Goal: Task Accomplishment & Management: Manage account settings

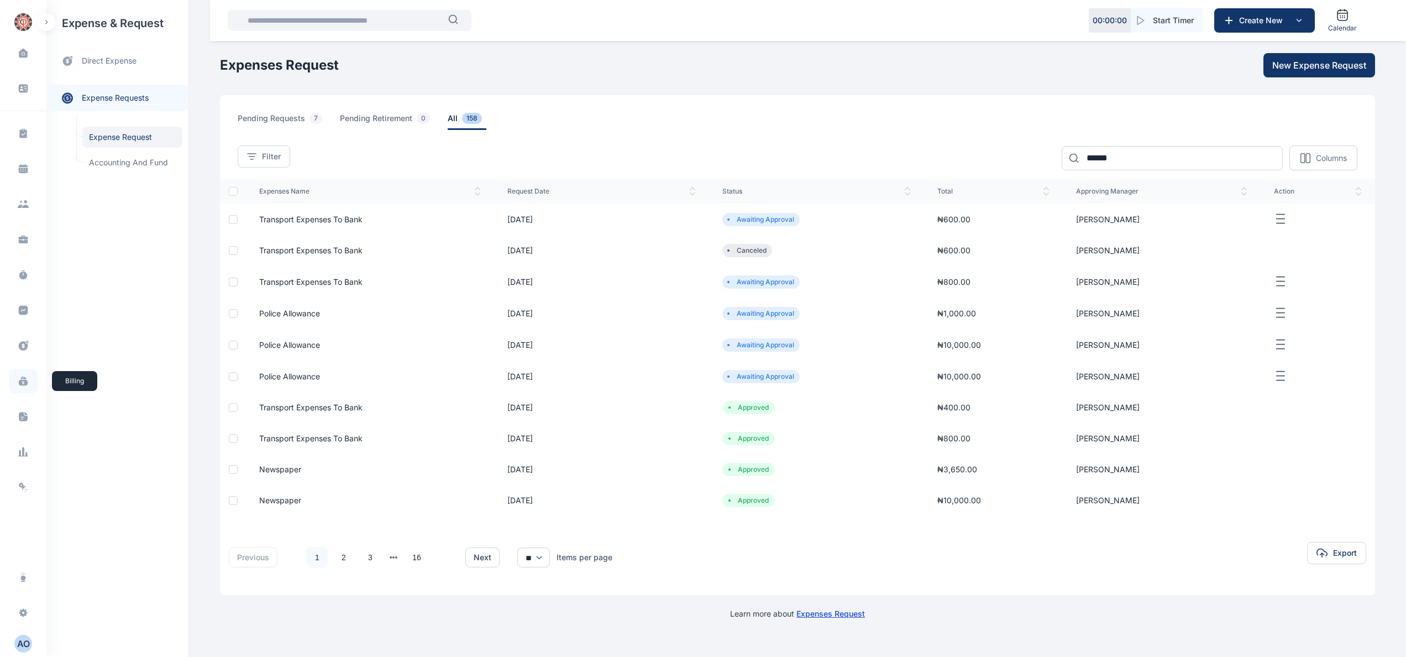
click at [23, 379] on icon at bounding box center [25, 377] width 4 height 3
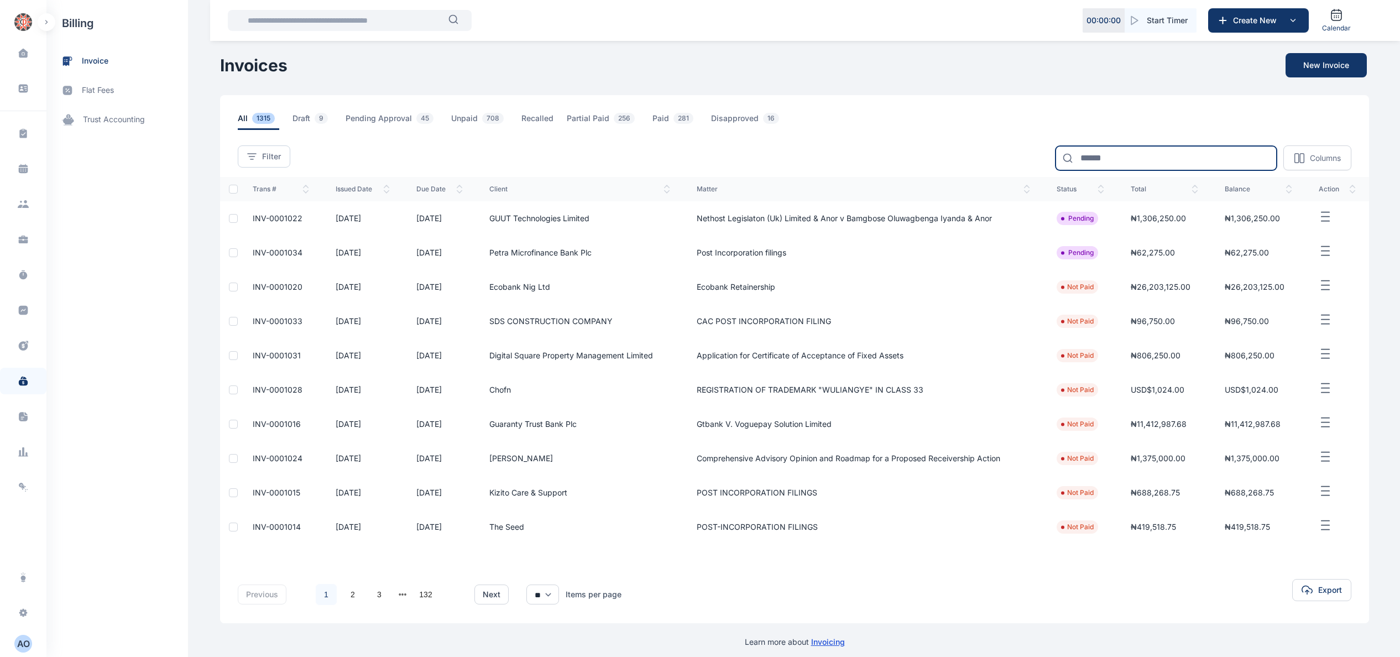
click at [1122, 150] on input at bounding box center [1165, 158] width 221 height 24
click at [303, 117] on span "Draft 9" at bounding box center [312, 121] width 40 height 17
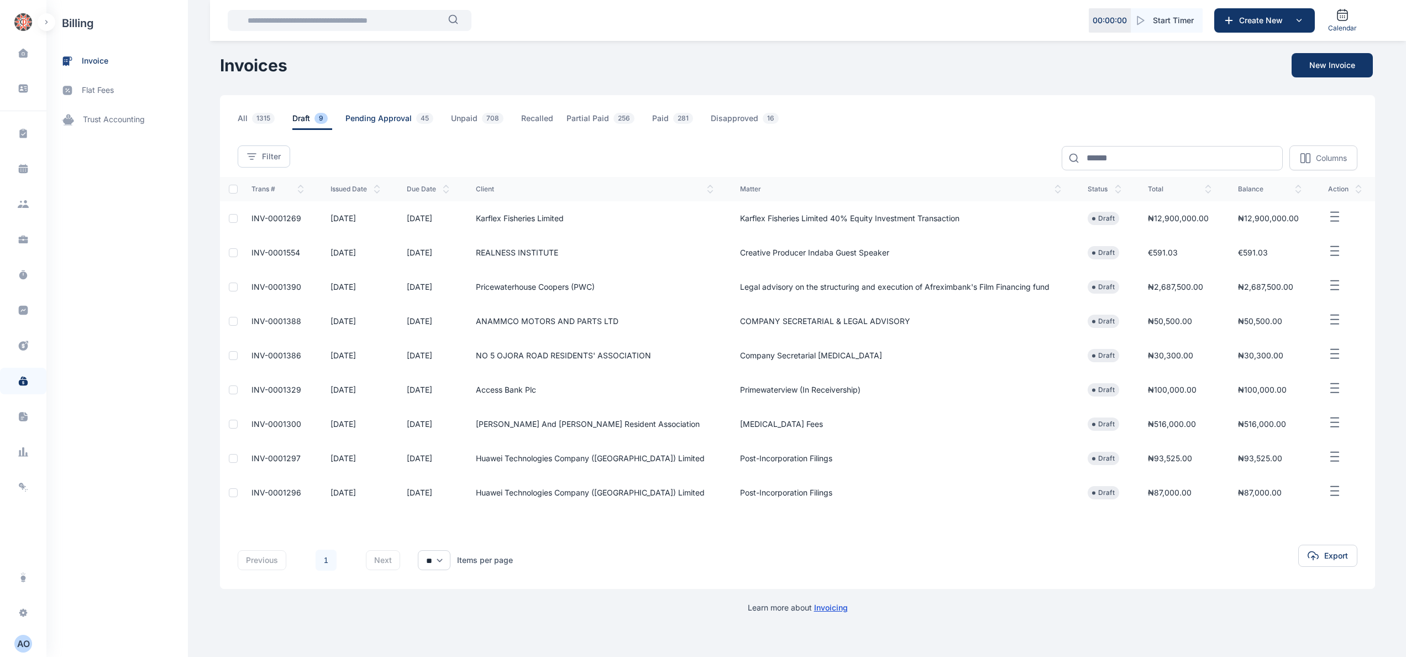
click at [386, 118] on span "Pending Approval 45" at bounding box center [392, 121] width 92 height 17
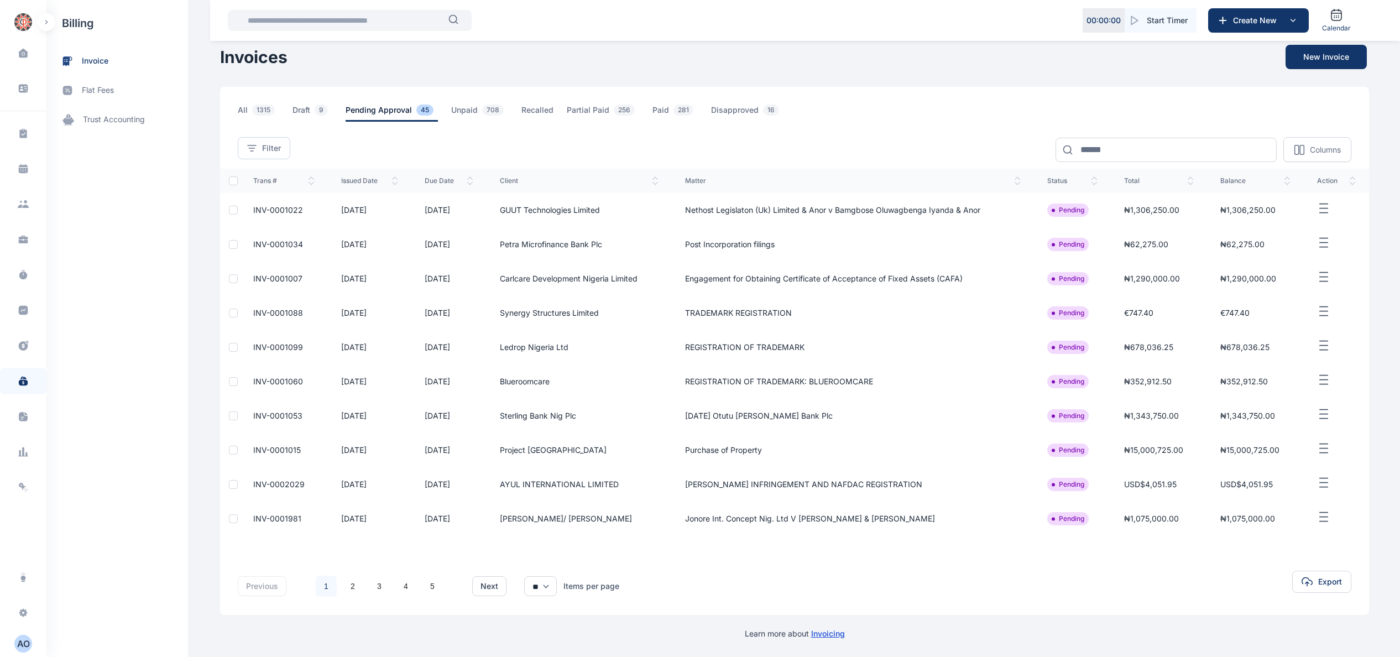
scroll to position [11, 0]
click at [239, 104] on span "All 1315" at bounding box center [258, 112] width 41 height 17
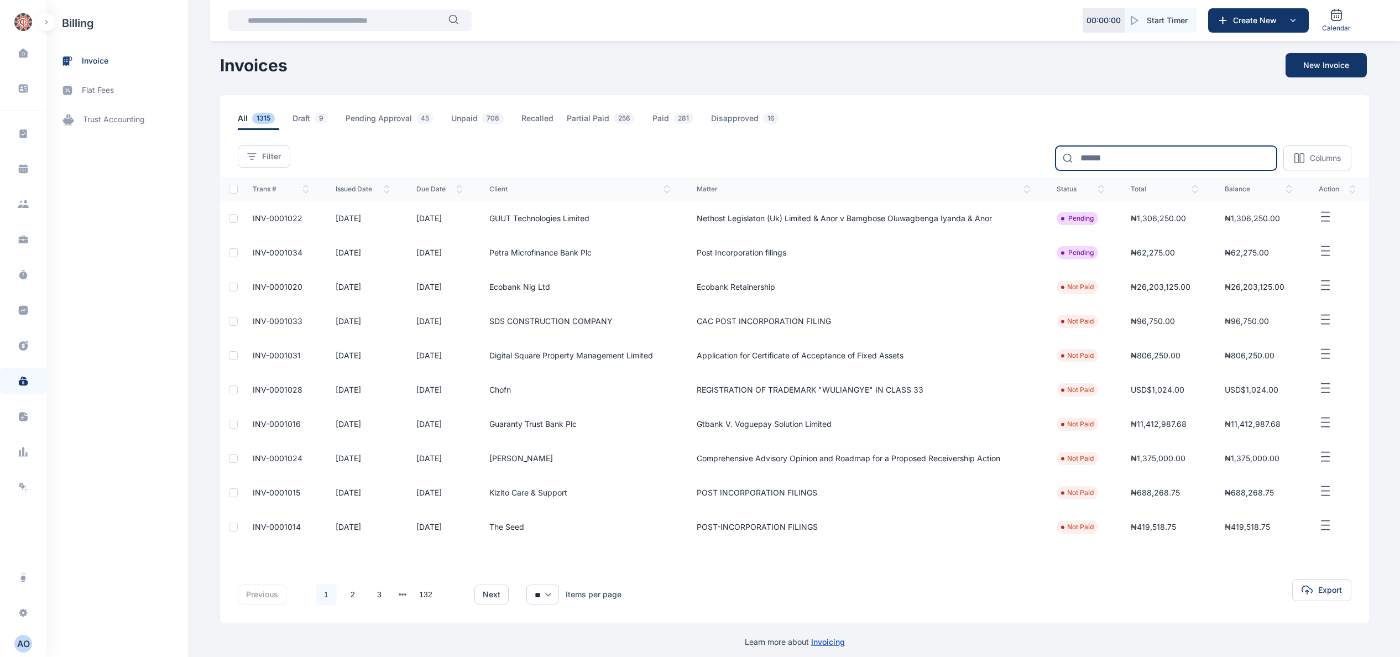
click at [1197, 153] on input at bounding box center [1165, 158] width 221 height 24
type input "****"
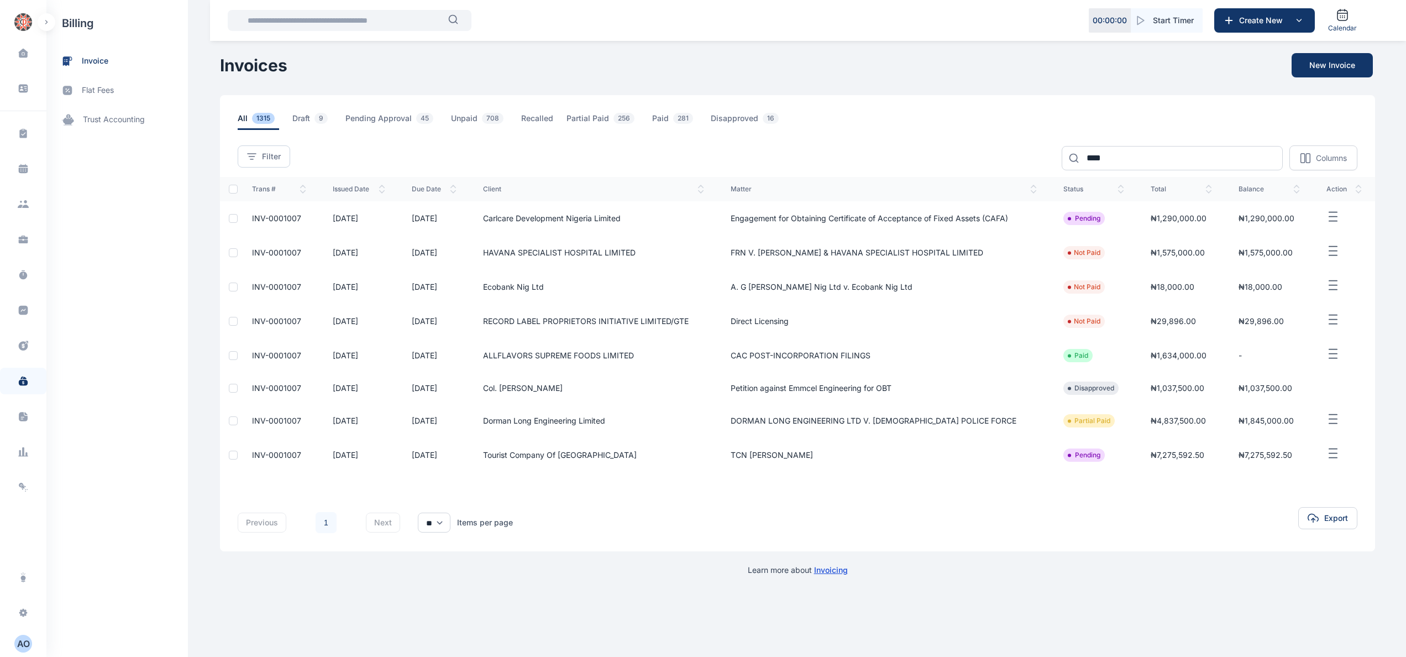
click at [294, 218] on span "INV-0001007" at bounding box center [276, 217] width 49 height 9
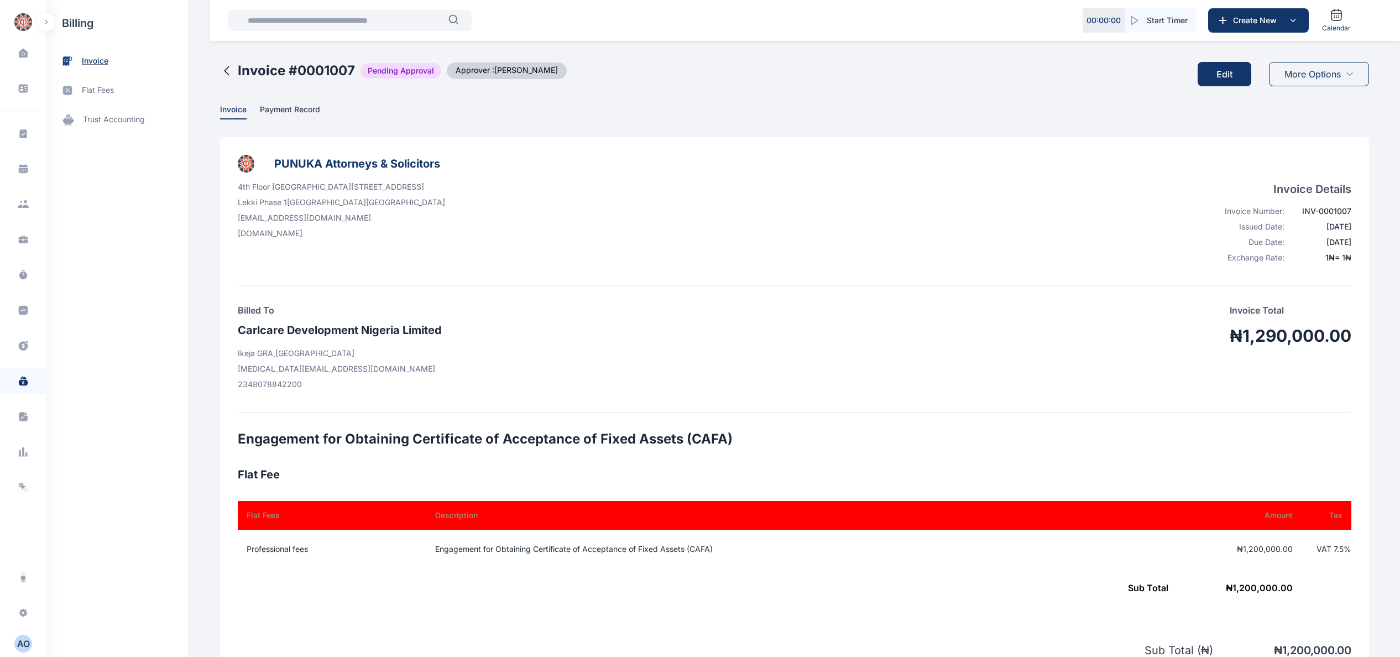
click at [87, 54] on span "invoice" at bounding box center [117, 60] width 142 height 29
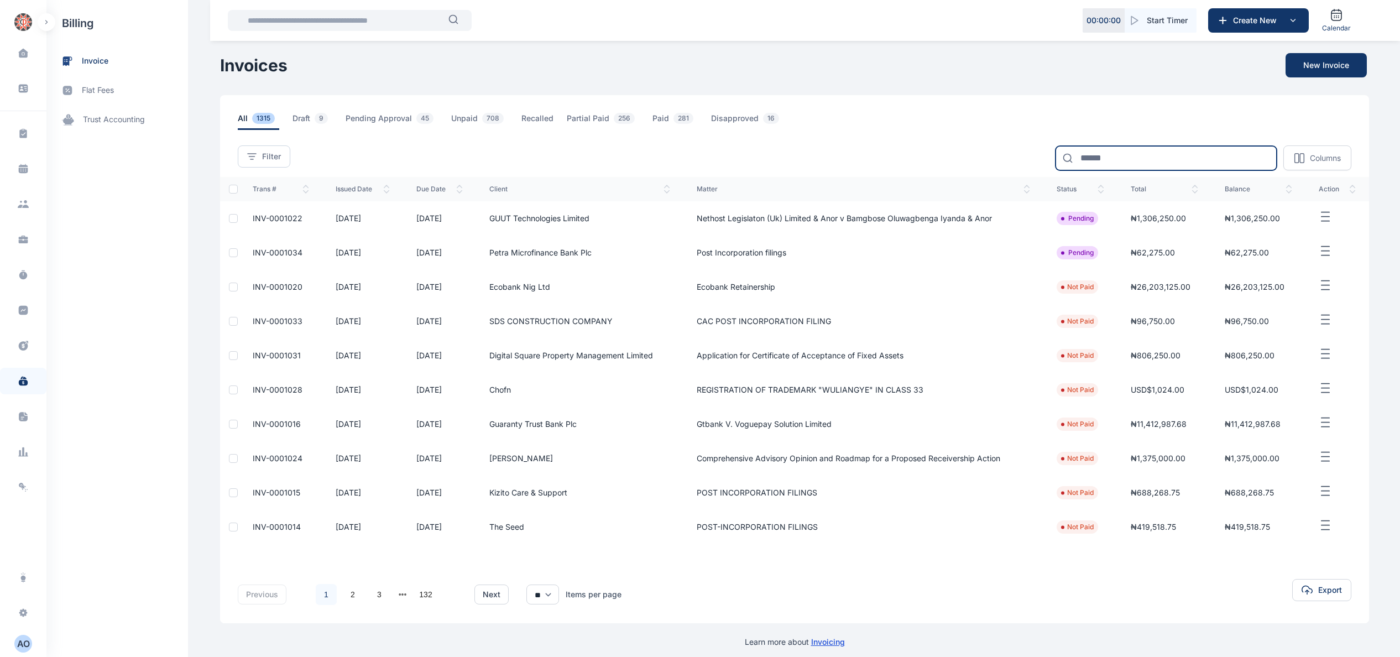
click at [1192, 163] on input at bounding box center [1165, 158] width 221 height 24
type input "******"
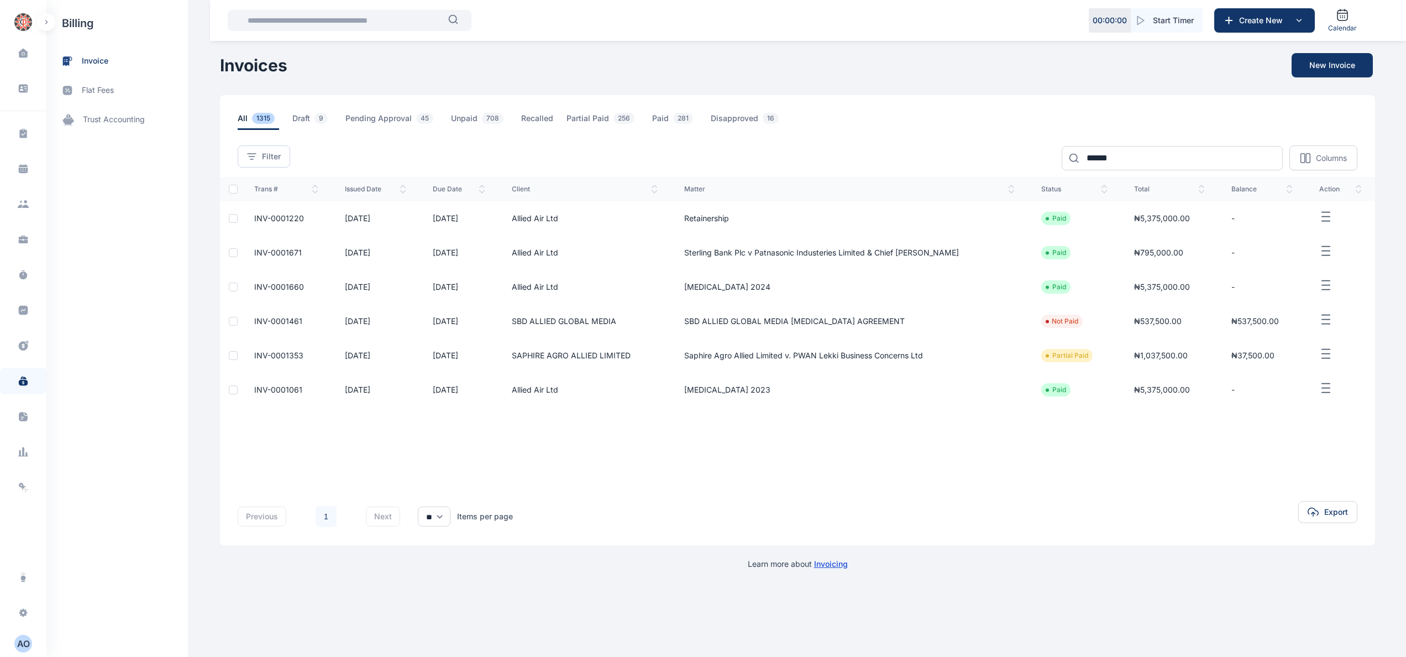
click at [286, 220] on span "INV-0001220" at bounding box center [279, 217] width 50 height 9
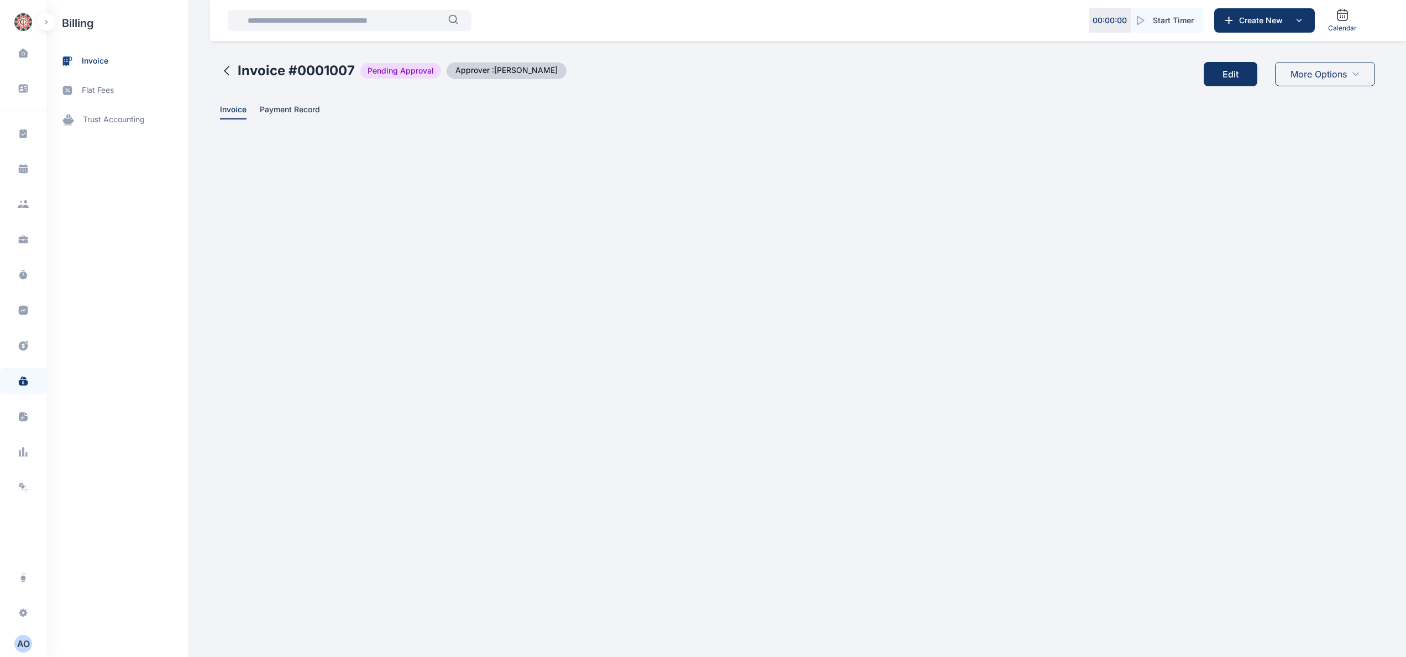
click at [303, 113] on span "Payment Record" at bounding box center [290, 110] width 60 height 12
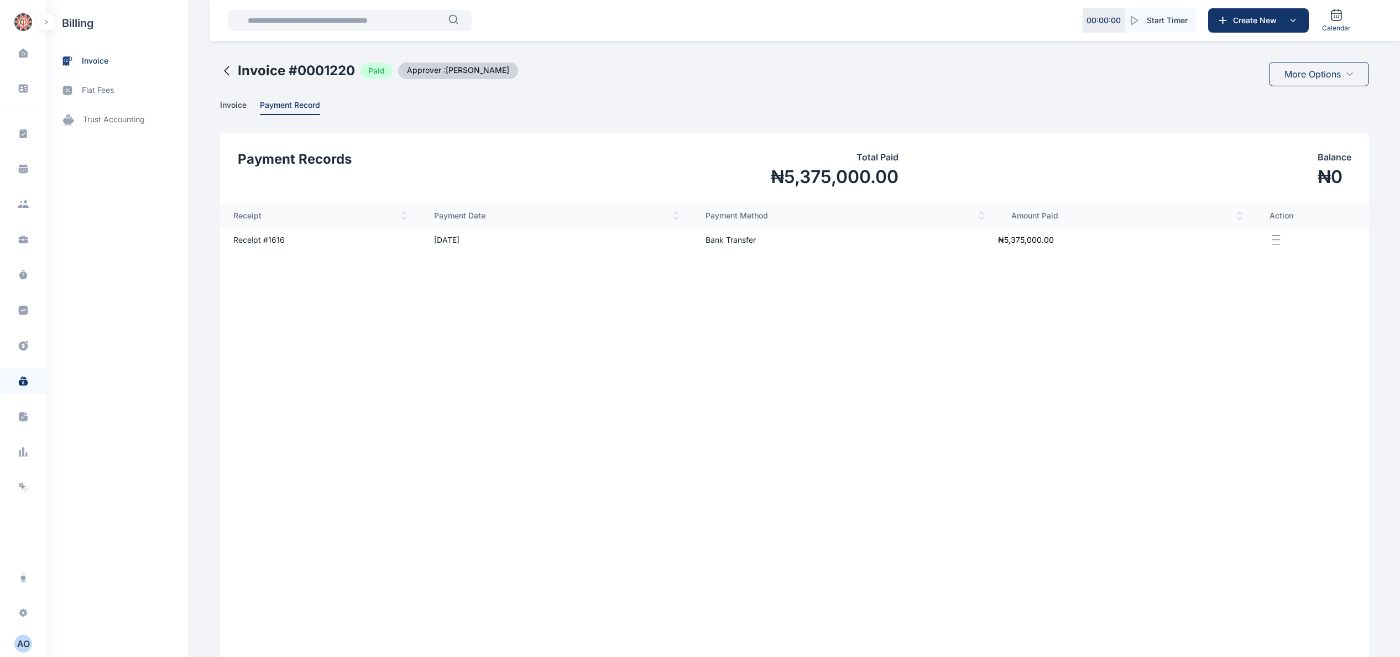
click at [266, 235] on td "Receipt # 1616" at bounding box center [320, 240] width 201 height 24
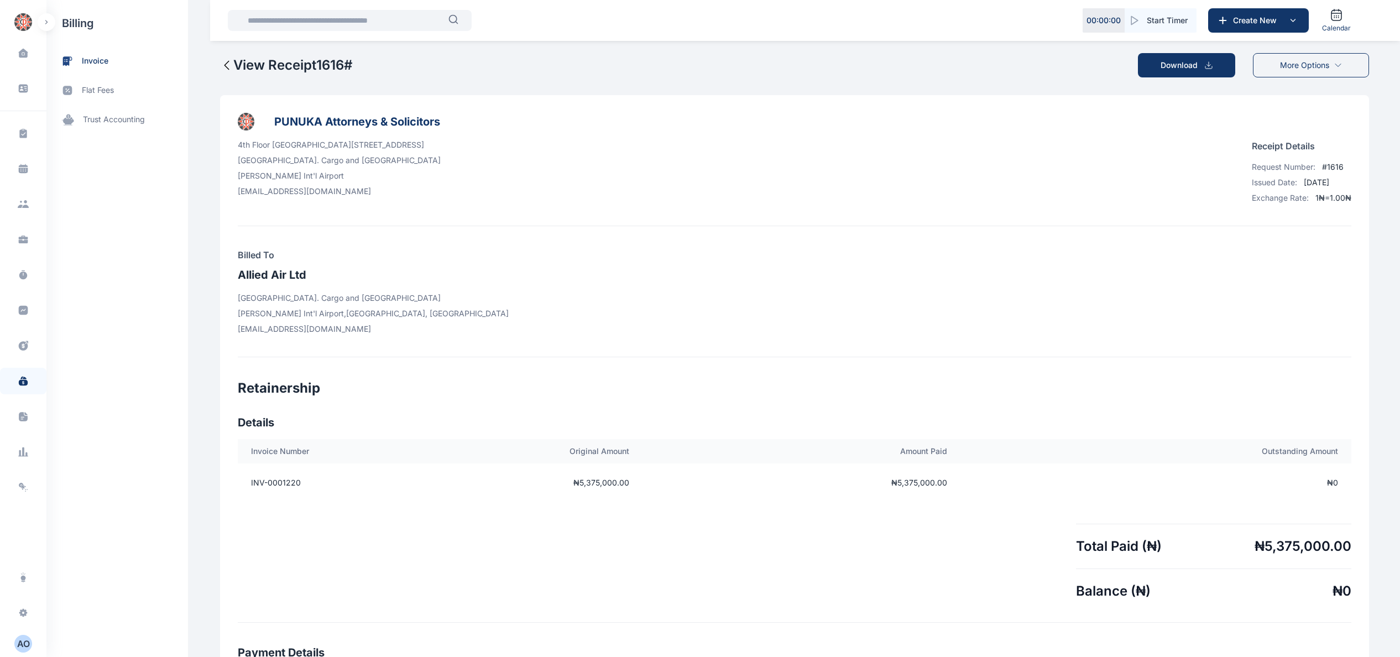
click at [1316, 62] on span "More Options" at bounding box center [1304, 65] width 49 height 11
click at [1182, 65] on span "Download" at bounding box center [1178, 65] width 37 height 11
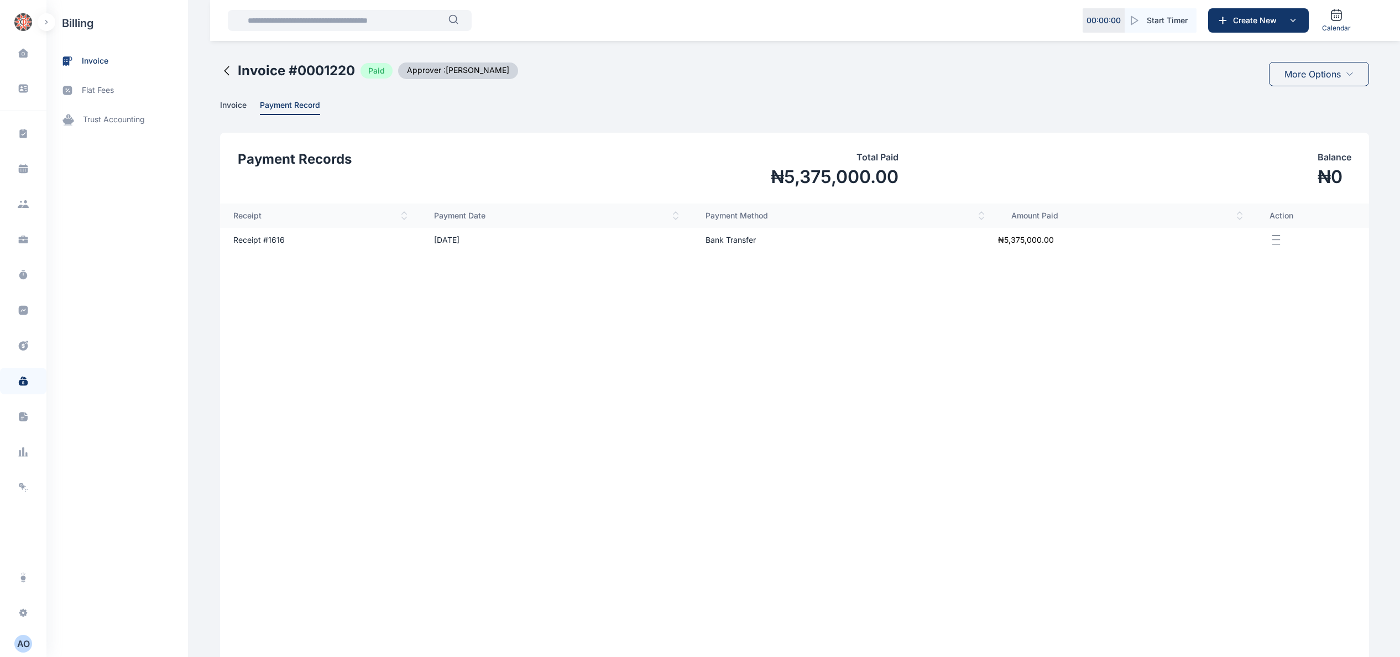
click at [232, 104] on span "Invoice" at bounding box center [233, 106] width 27 height 12
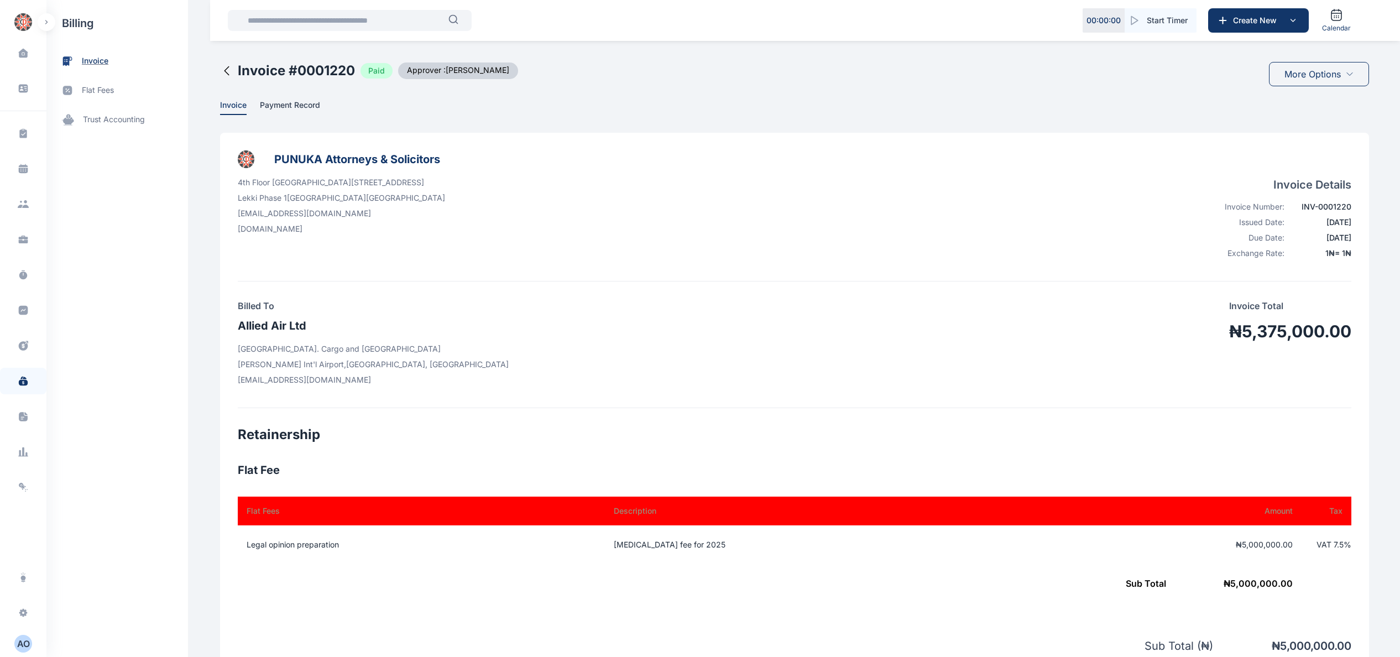
click at [96, 60] on span "invoice" at bounding box center [95, 61] width 27 height 12
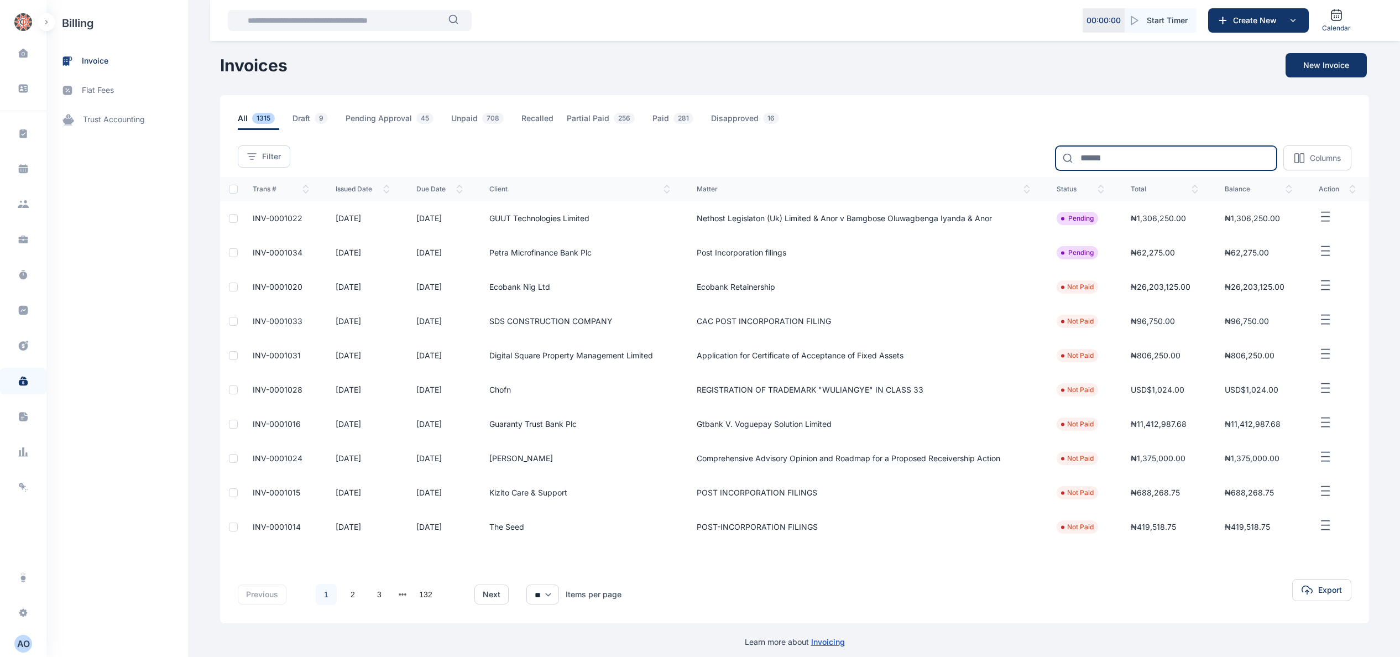
click at [1139, 154] on input at bounding box center [1165, 158] width 221 height 24
type input "***"
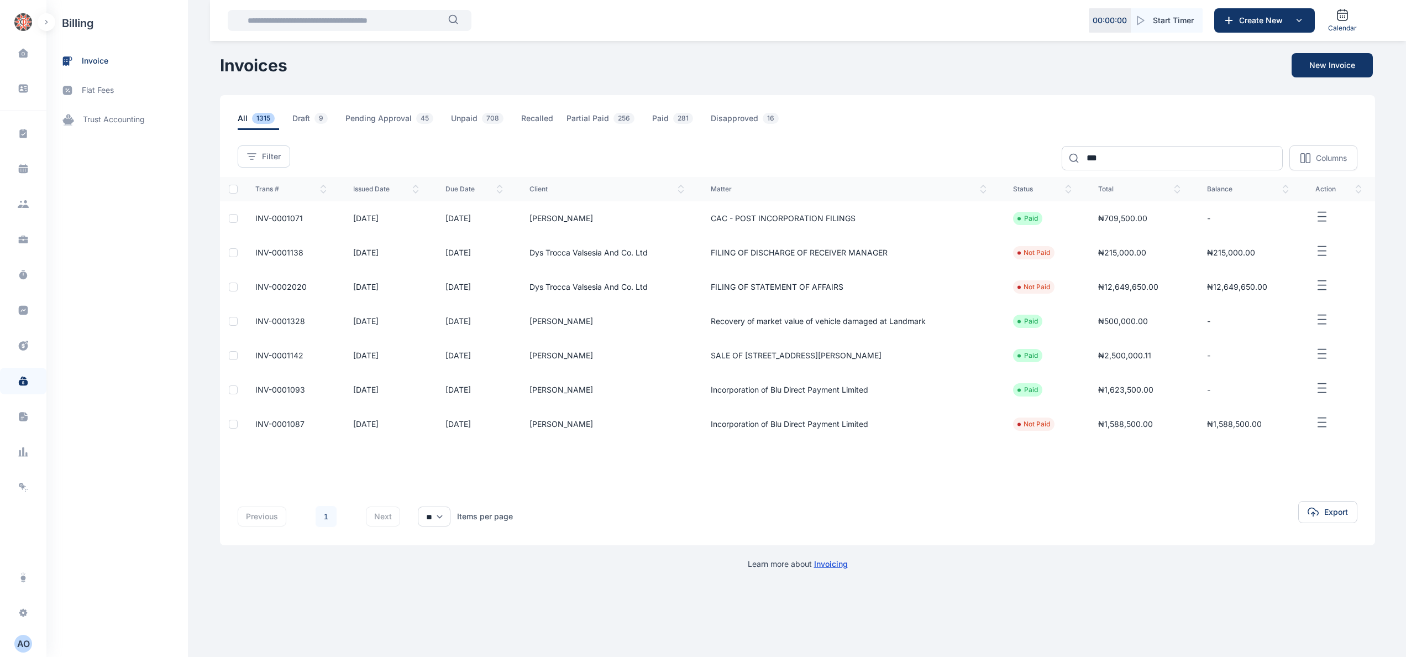
click at [285, 217] on span "INV-0001071" at bounding box center [279, 217] width 48 height 9
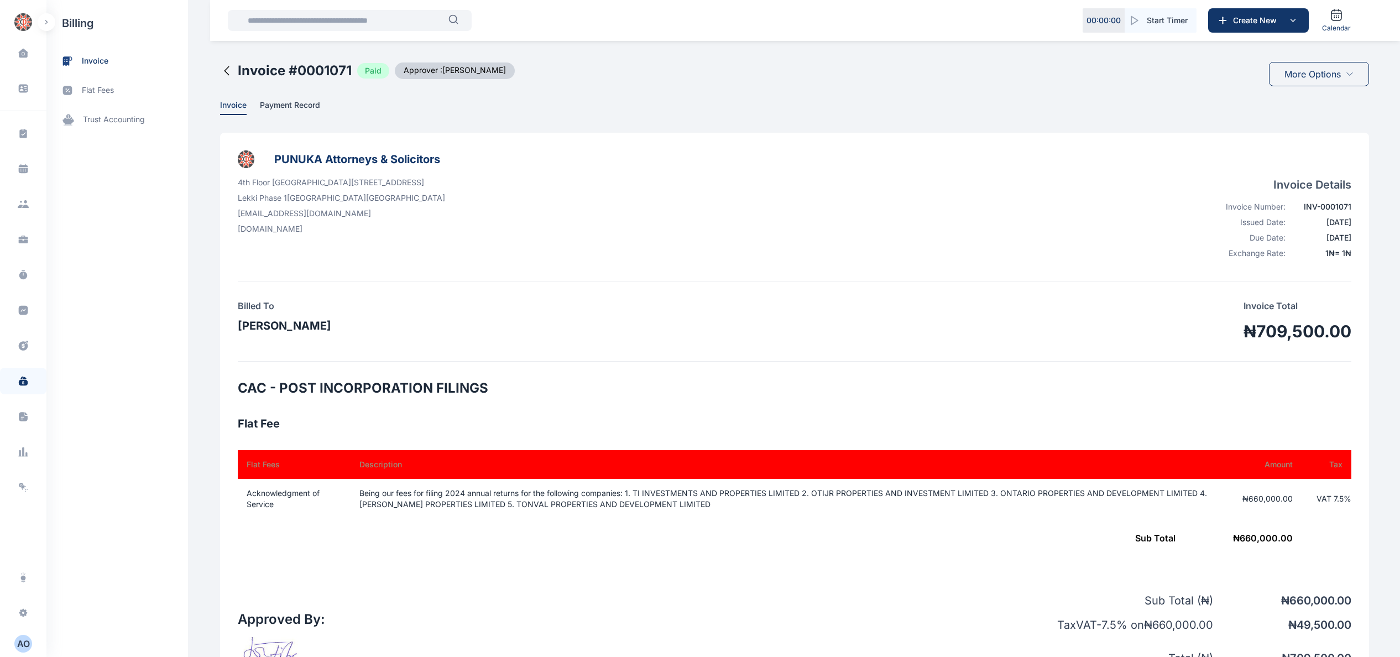
click at [290, 104] on span "Payment Record" at bounding box center [290, 106] width 60 height 12
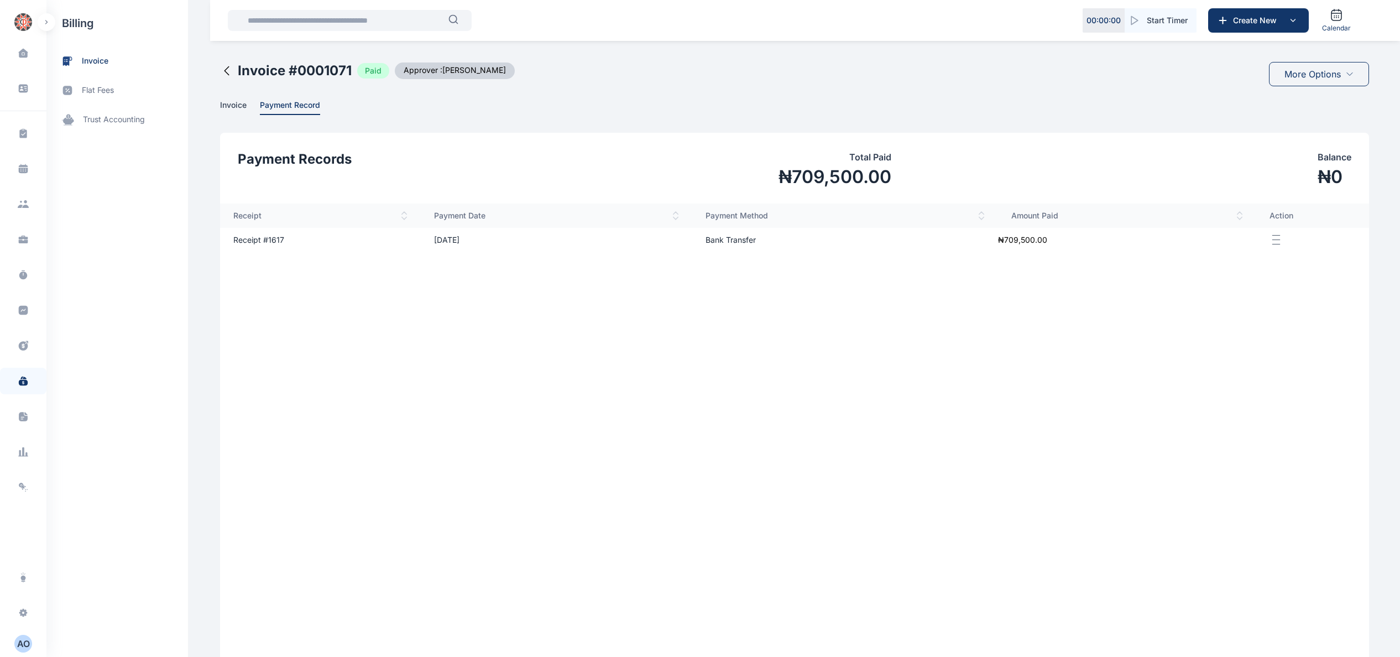
click at [264, 240] on td "Receipt # 1617" at bounding box center [320, 240] width 201 height 24
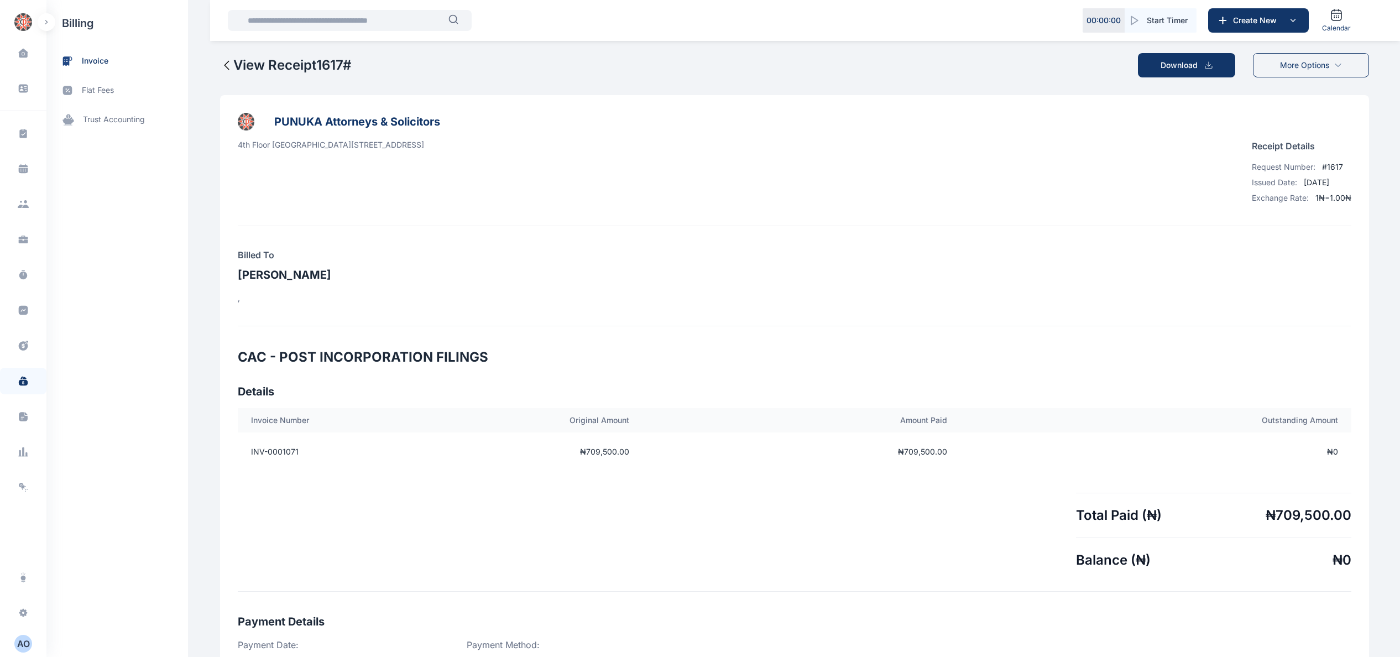
click at [1201, 61] on button "Download" at bounding box center [1186, 65] width 97 height 24
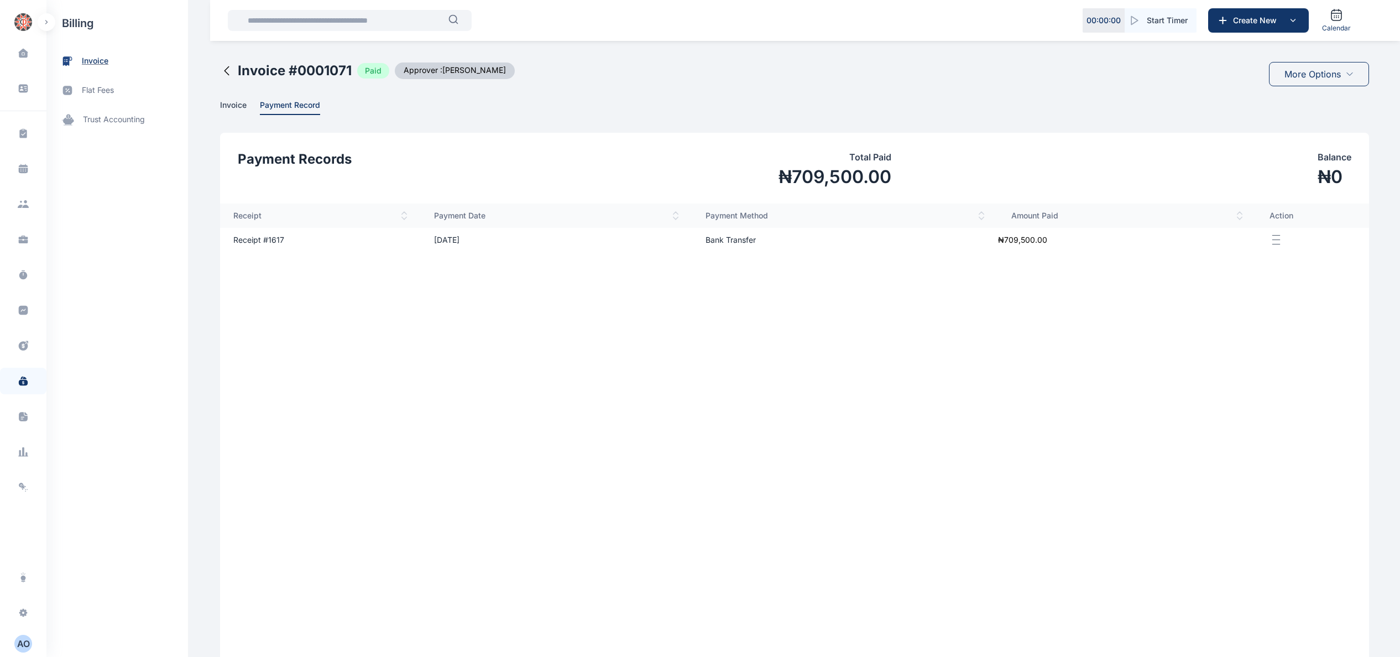
click at [107, 55] on span "invoice" at bounding box center [95, 61] width 27 height 12
